Goal: Information Seeking & Learning: Learn about a topic

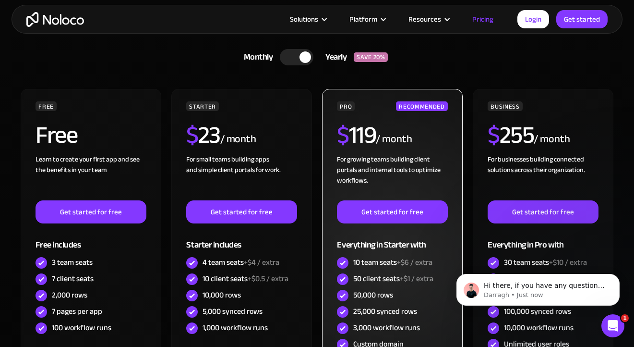
scroll to position [247, 0]
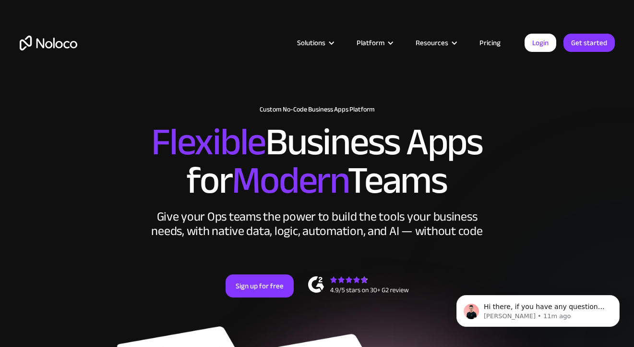
click at [485, 42] on link "Pricing" at bounding box center [490, 42] width 45 height 12
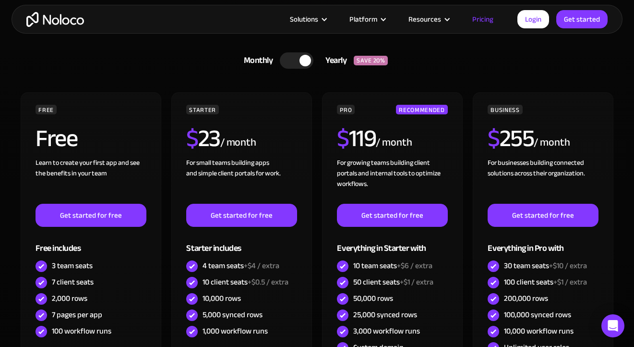
scroll to position [285, 0]
